Goal: Find specific page/section: Find specific page/section

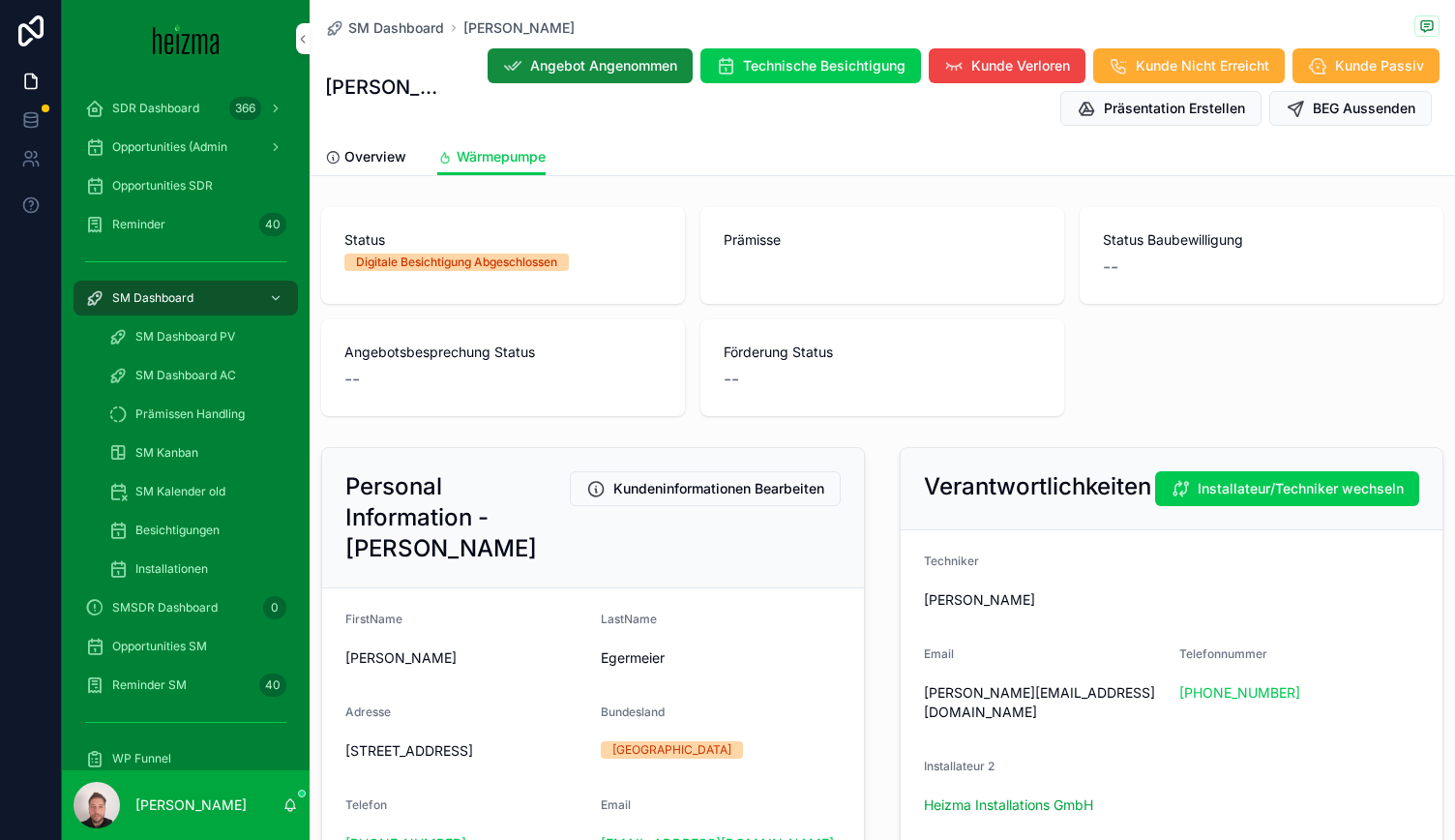
scroll to position [193, 0]
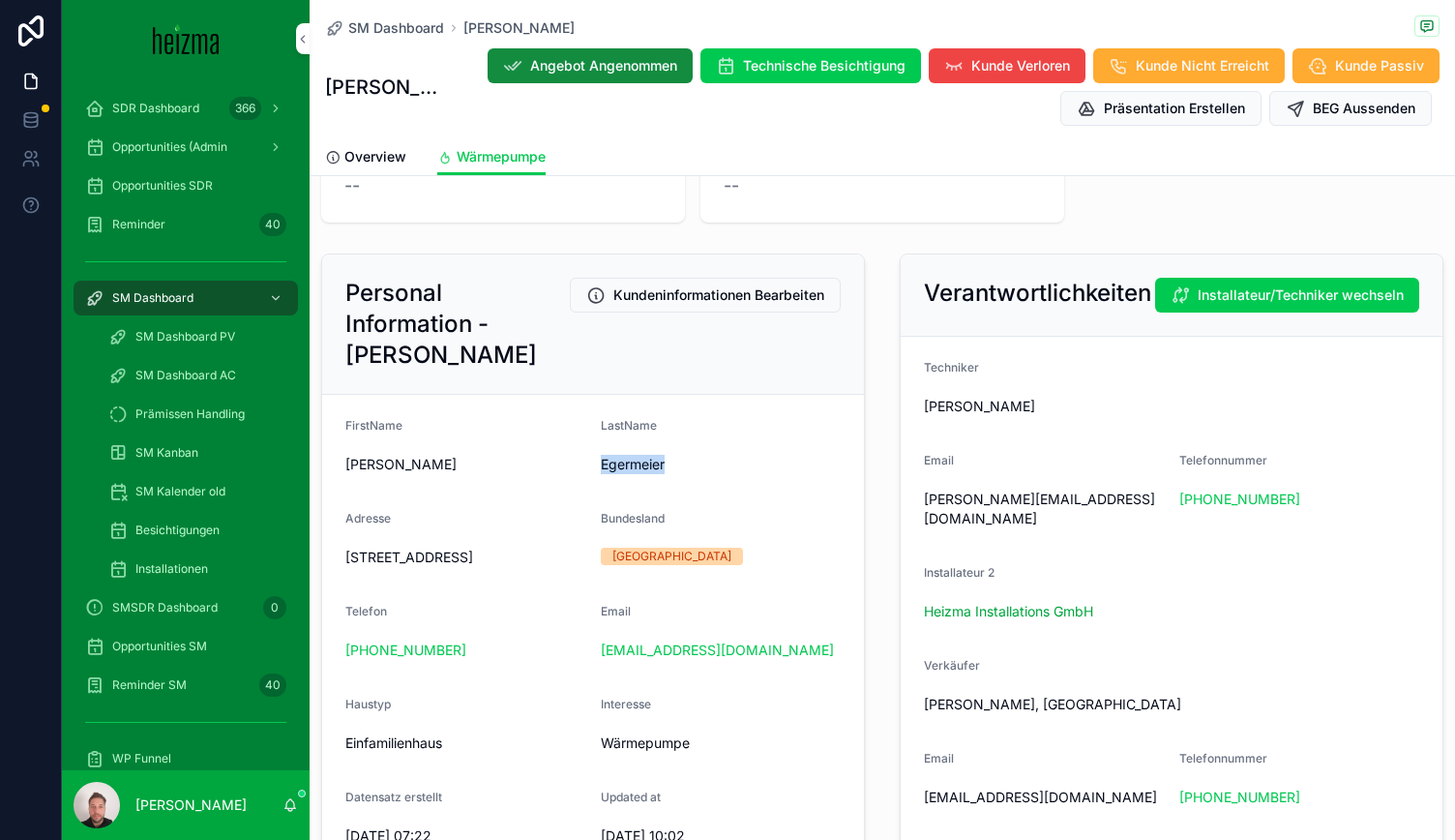
drag, startPoint x: 680, startPoint y: 491, endPoint x: 597, endPoint y: 502, distance: 83.7
click at [601, 474] on span "Egermeier" at bounding box center [721, 464] width 240 height 20
copy span "Egermeier"
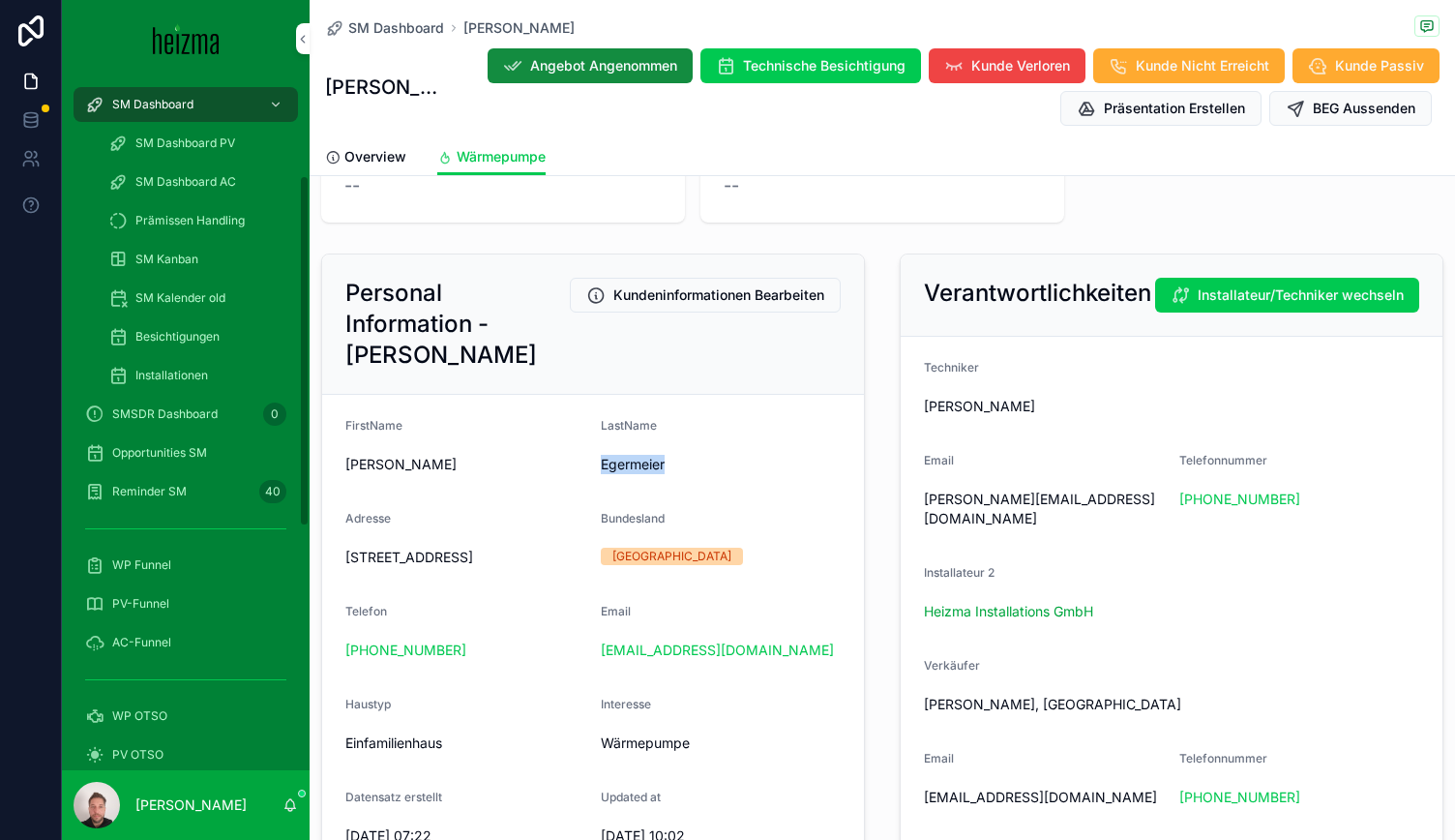
click at [162, 444] on div "Opportunities SM" at bounding box center [186, 453] width 201 height 31
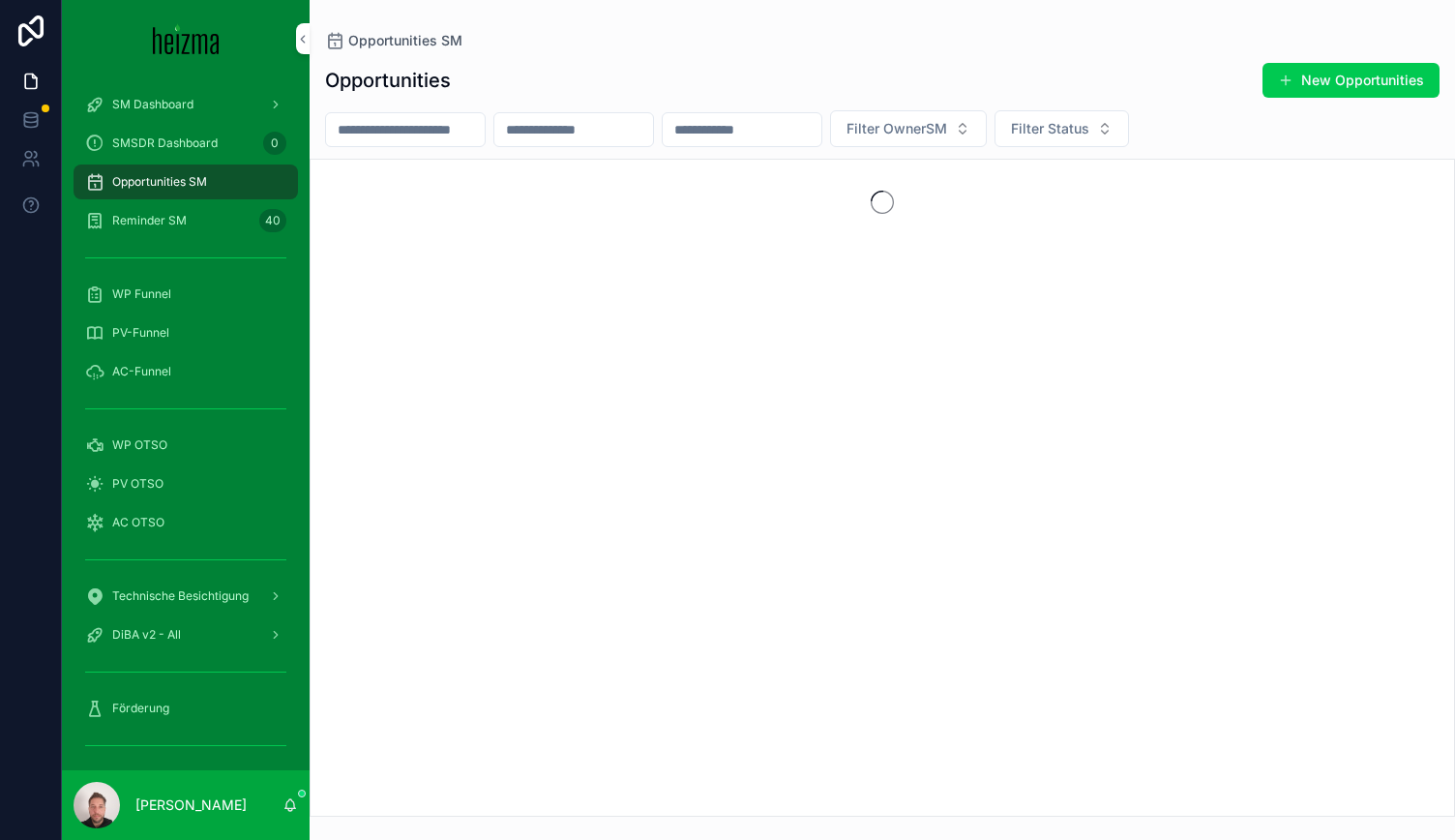
click at [447, 129] on input "scrollable content" at bounding box center [406, 130] width 158 height 27
paste input "*********"
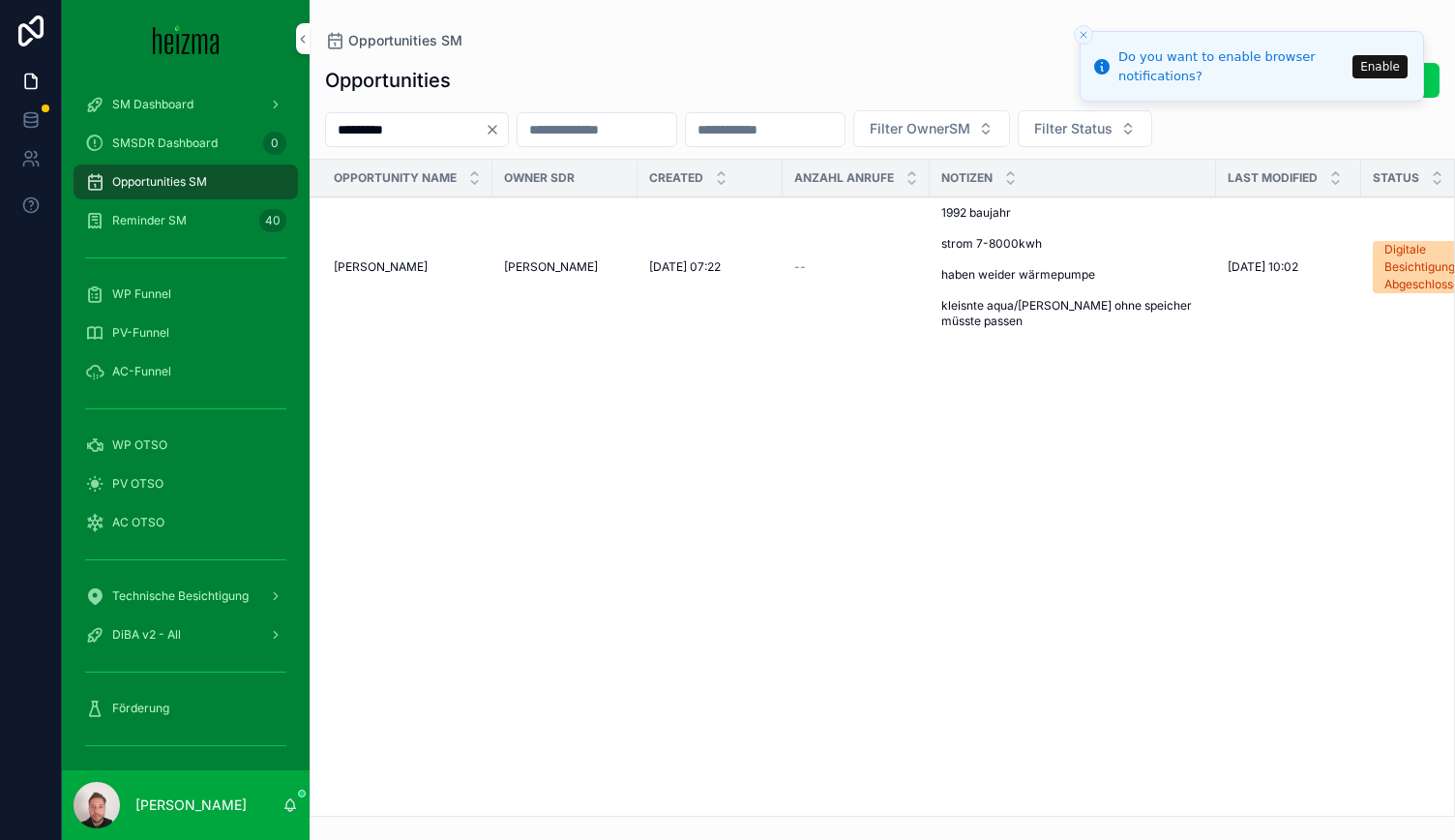
type input "*********"
click at [426, 266] on span "[PERSON_NAME]" at bounding box center [381, 267] width 94 height 16
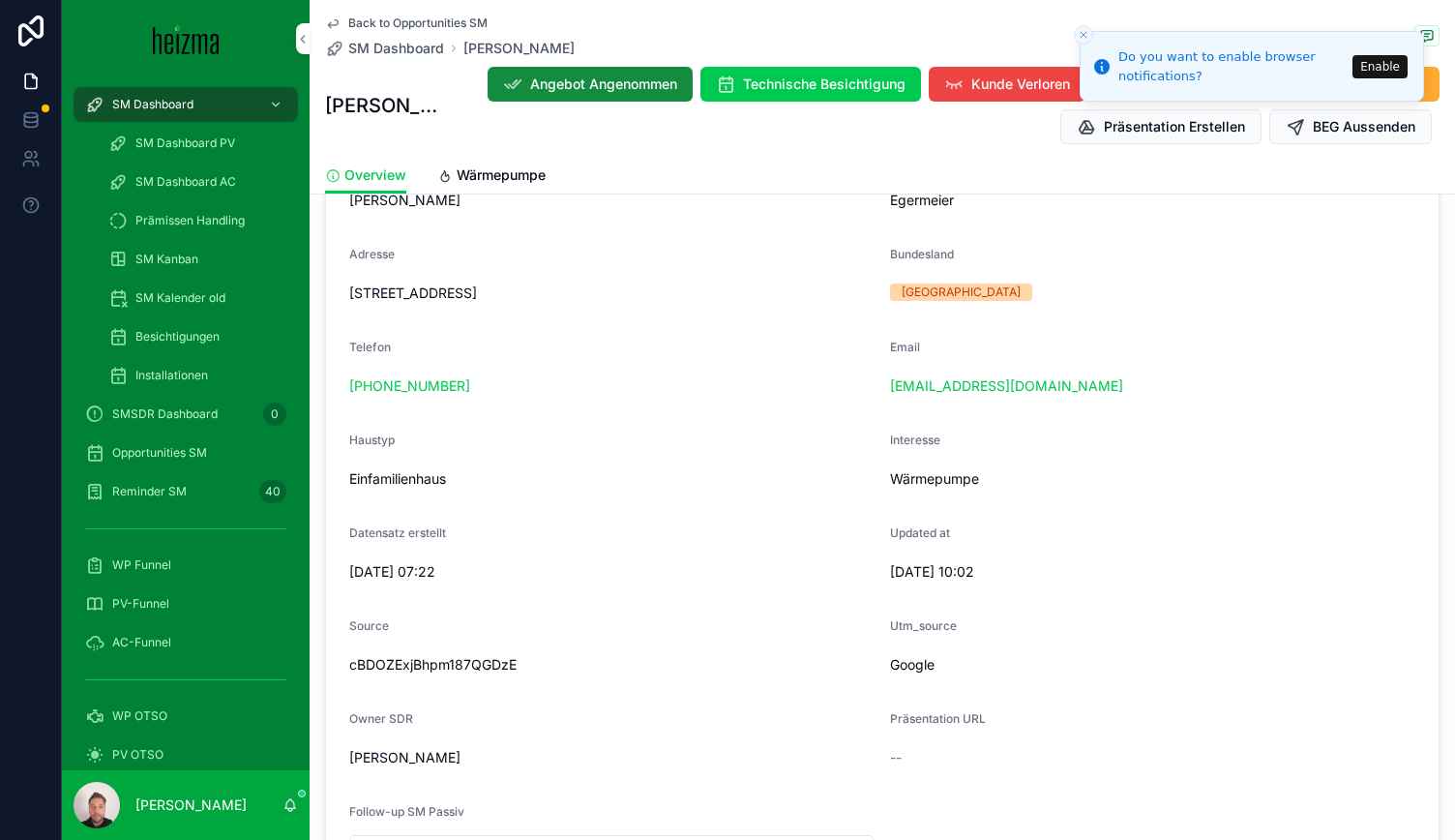
scroll to position [219, 0]
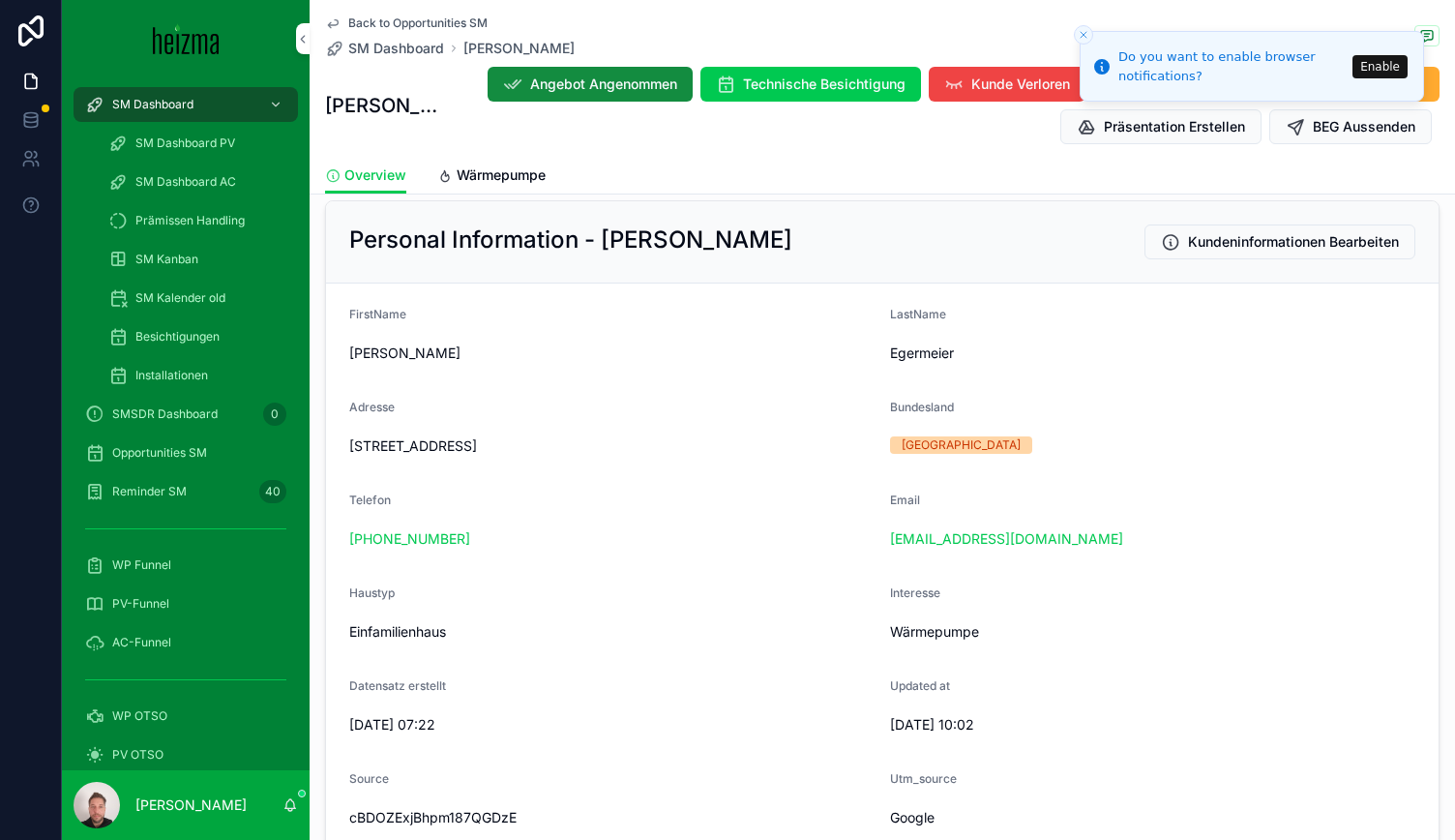
click at [512, 171] on span "Wärmepumpe" at bounding box center [500, 175] width 89 height 20
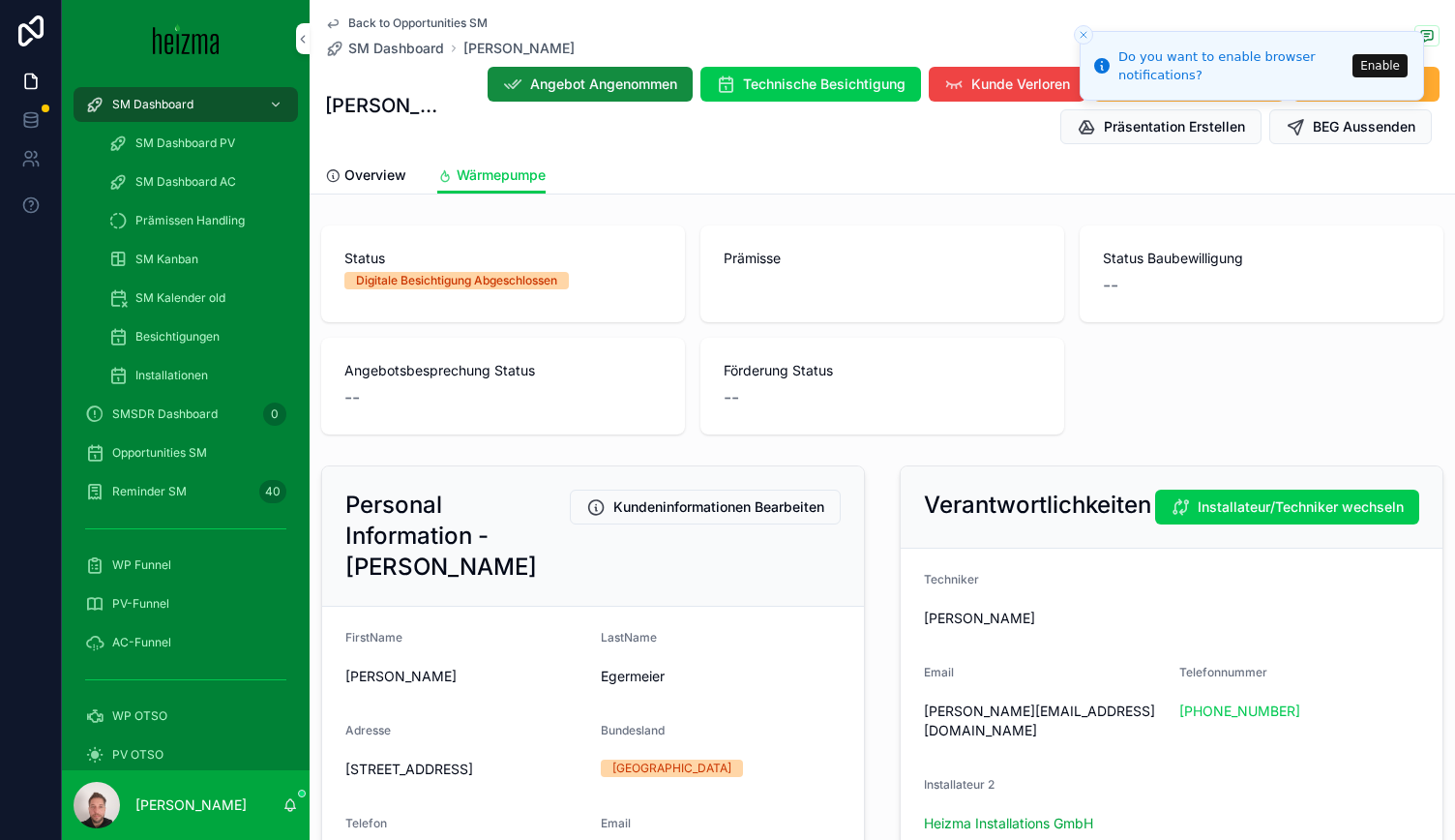
click at [1085, 31] on icon "Close toast" at bounding box center [1084, 35] width 12 height 12
